Goal: Find specific page/section: Find specific page/section

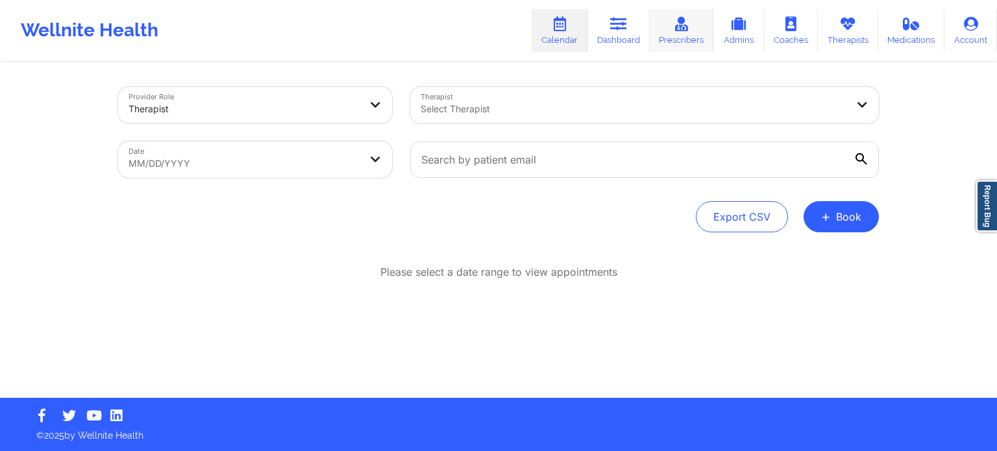
click at [647, 23] on link "Dashboard" at bounding box center [618, 30] width 62 height 43
click at [623, 14] on link "Dashboard" at bounding box center [618, 30] width 62 height 43
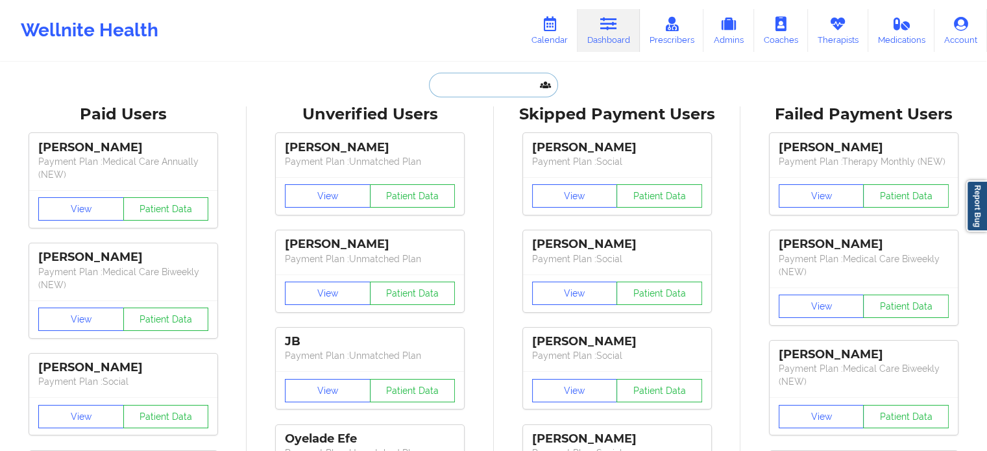
click at [498, 86] on input "text" at bounding box center [493, 85] width 129 height 25
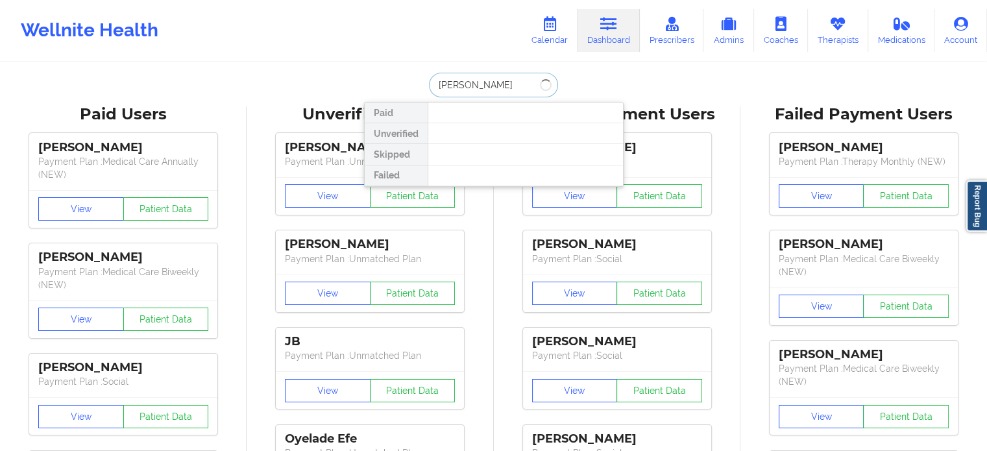
type input "selena ad"
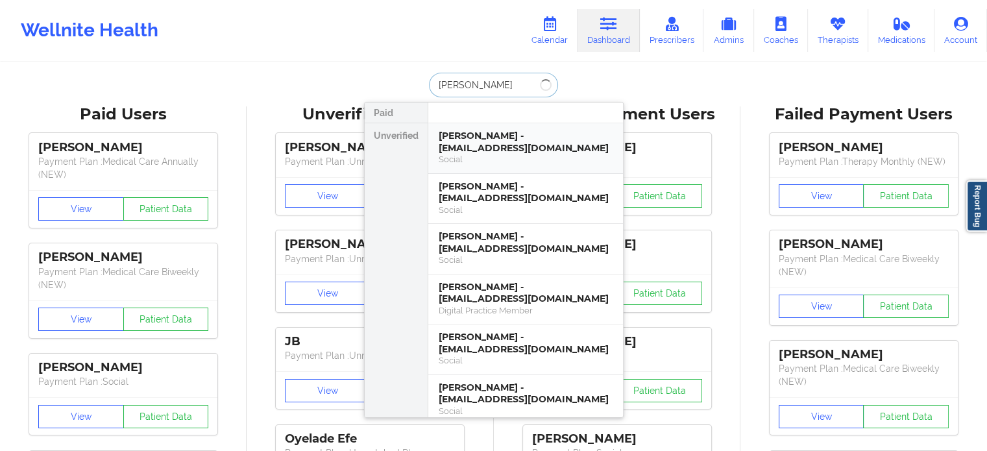
click at [508, 143] on div "Selena Adelle Fester - dandelionadeline@gmail.com" at bounding box center [526, 142] width 174 height 24
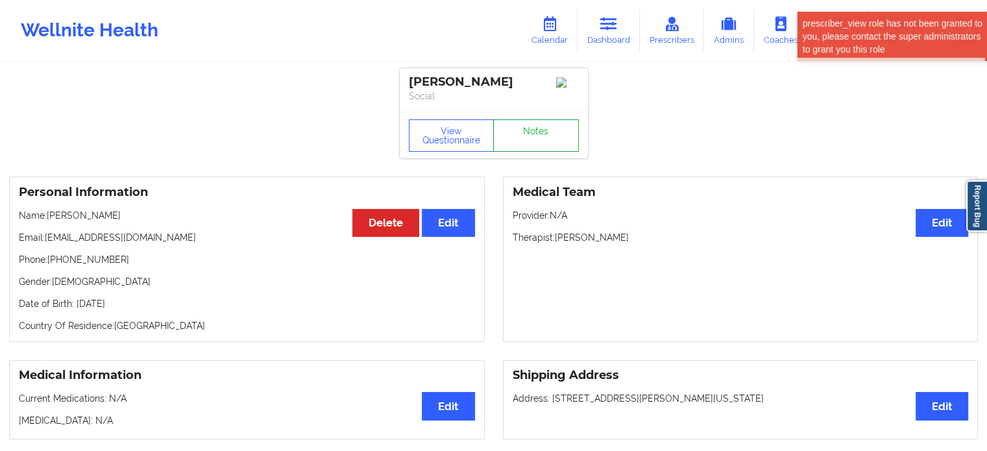
click at [515, 137] on link "Notes" at bounding box center [536, 135] width 86 height 32
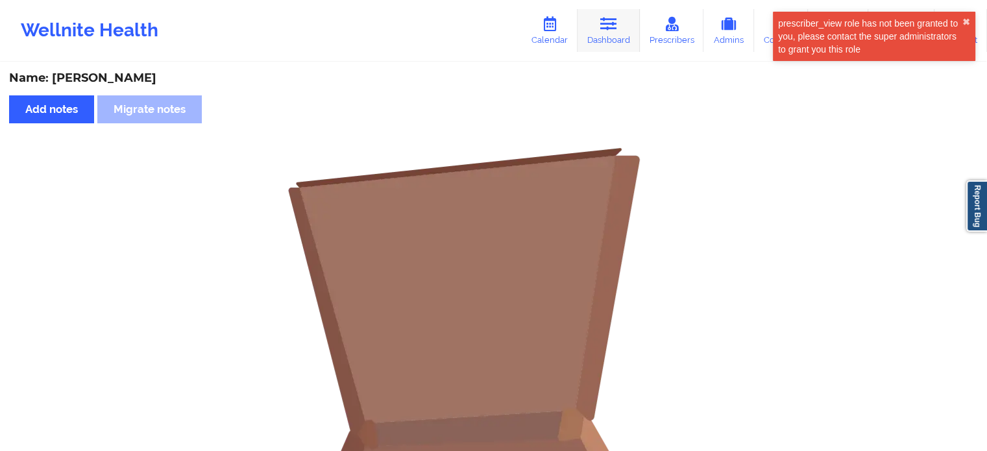
click at [605, 28] on icon at bounding box center [608, 24] width 17 height 14
